Goal: Check status: Check status

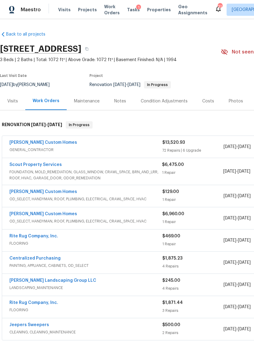
click at [42, 164] on link "Scout Property Services" at bounding box center [35, 165] width 52 height 4
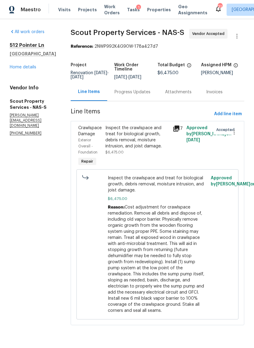
click at [124, 94] on div "Progress Updates" at bounding box center [132, 92] width 36 height 6
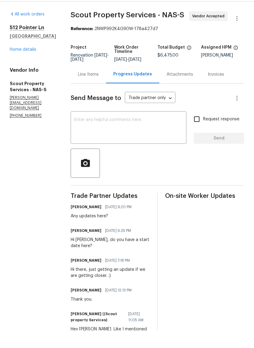
click at [71, 83] on div "Line Items" at bounding box center [88, 92] width 35 height 18
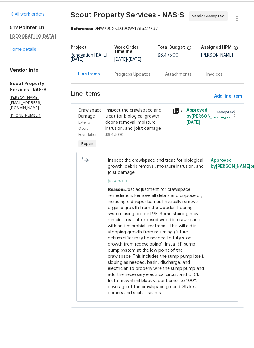
click at [117, 125] on div "Inspect the crawlspace and treat for biological growth, debris removal, moistur…" at bounding box center [137, 137] width 64 height 24
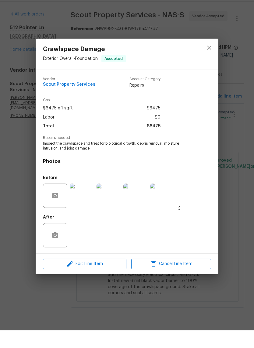
click at [88, 201] on img at bounding box center [82, 213] width 24 height 24
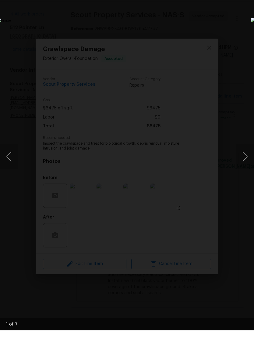
click at [242, 162] on button "Next image" at bounding box center [245, 174] width 18 height 24
click at [245, 162] on button "Next image" at bounding box center [245, 174] width 18 height 24
click at [242, 162] on button "Next image" at bounding box center [245, 174] width 18 height 24
click at [244, 162] on button "Next image" at bounding box center [245, 174] width 18 height 24
click at [246, 162] on button "Next image" at bounding box center [245, 174] width 18 height 24
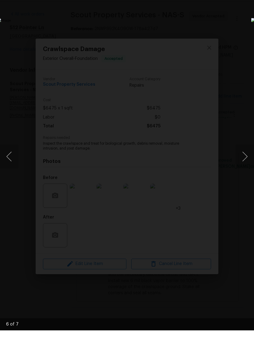
click at [244, 162] on button "Next image" at bounding box center [245, 174] width 18 height 24
click at [245, 162] on button "Next image" at bounding box center [245, 174] width 18 height 24
click at [248, 24] on div "Lightbox" at bounding box center [127, 174] width 254 height 348
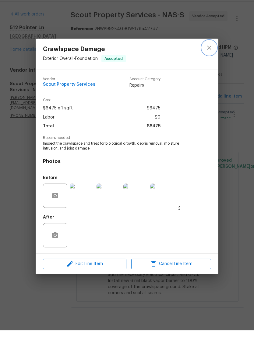
click at [210, 64] on icon "close" at bounding box center [209, 66] width 4 height 4
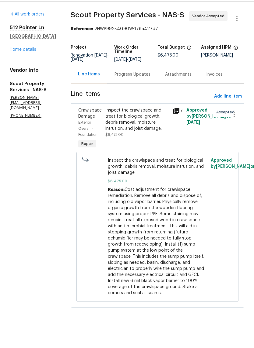
click at [17, 67] on link "Home details" at bounding box center [23, 67] width 26 height 4
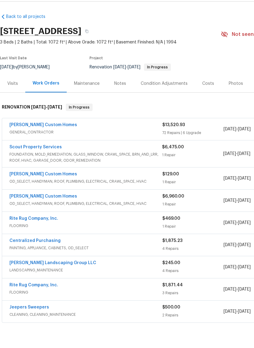
click at [14, 98] on div "Visits" at bounding box center [12, 101] width 11 height 6
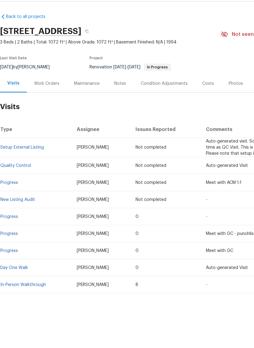
click at [209, 98] on div "Costs" at bounding box center [208, 101] width 12 height 6
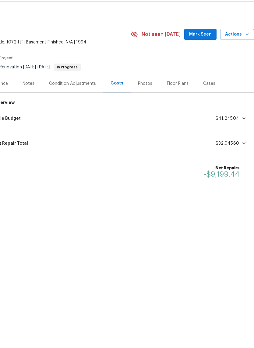
scroll to position [0, 90]
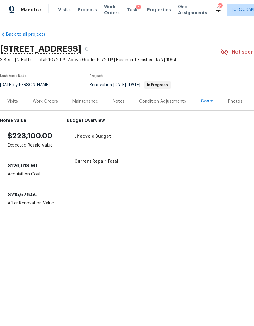
scroll to position [0, 0]
click at [44, 102] on div "Work Orders" at bounding box center [45, 101] width 25 height 6
